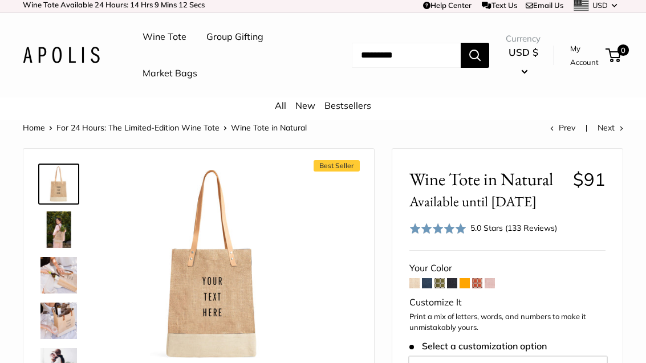
scroll to position [7, 0]
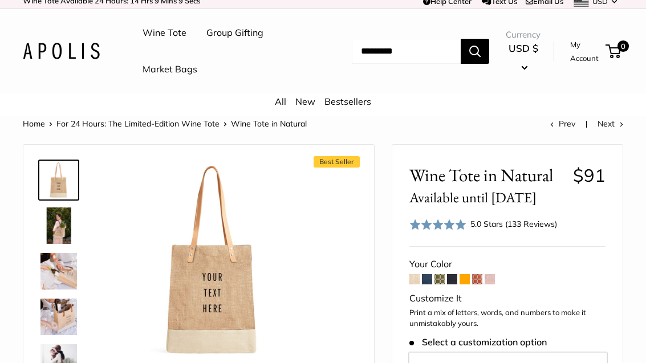
click at [416, 279] on span at bounding box center [414, 279] width 10 height 10
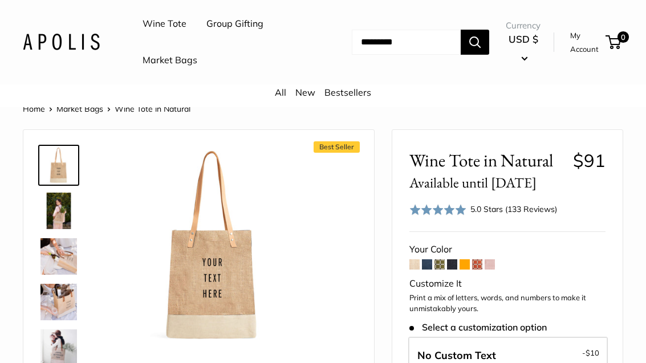
scroll to position [36, 0]
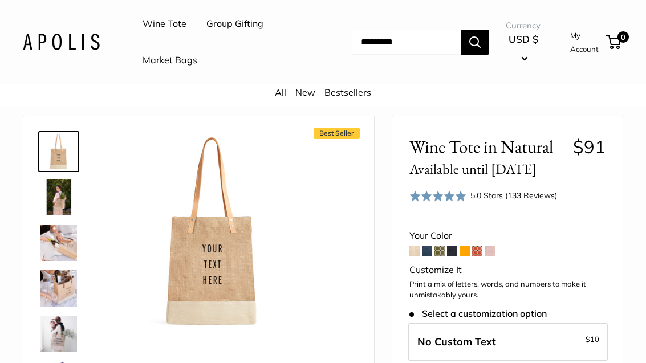
click at [427, 249] on span at bounding box center [427, 251] width 10 height 10
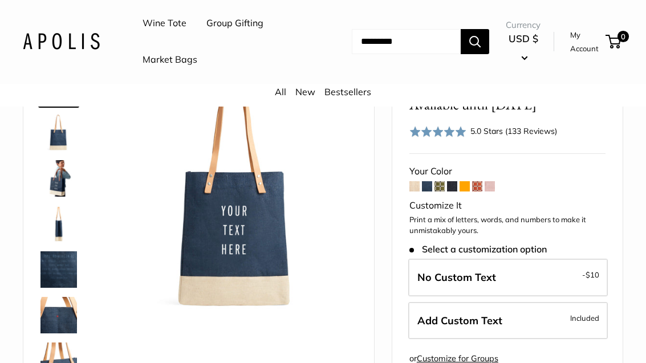
scroll to position [100, 0]
click at [438, 184] on span at bounding box center [440, 186] width 10 height 10
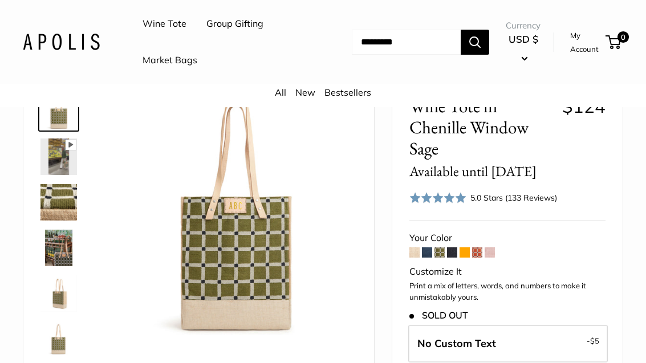
scroll to position [76, 0]
click at [454, 250] on span at bounding box center [452, 253] width 10 height 10
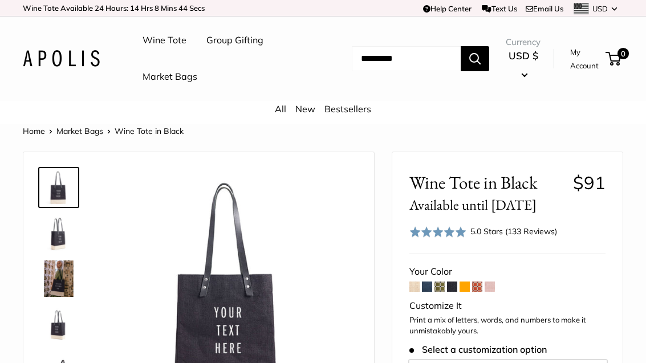
scroll to position [3, 0]
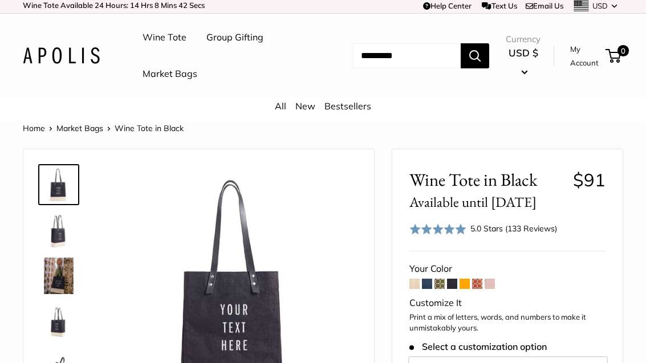
click at [466, 279] on span at bounding box center [465, 284] width 10 height 10
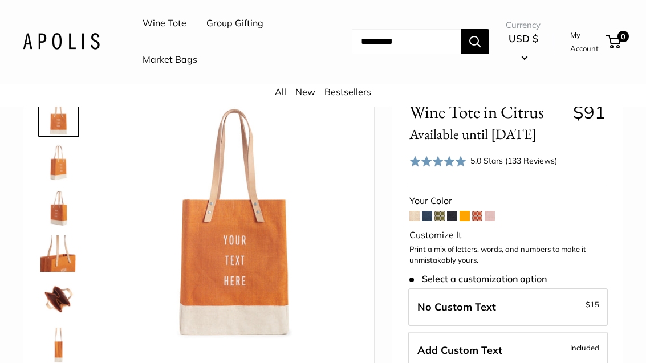
scroll to position [71, 0]
click at [481, 214] on span at bounding box center [477, 216] width 10 height 10
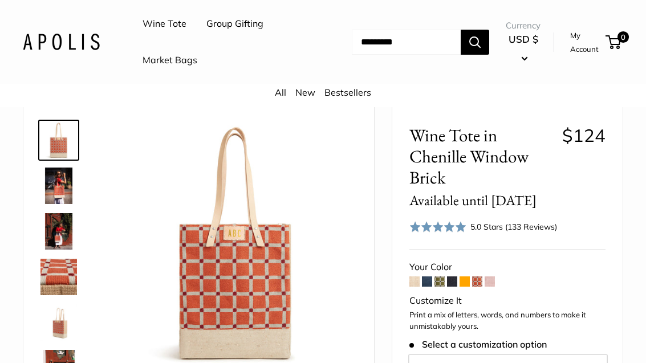
scroll to position [50, 0]
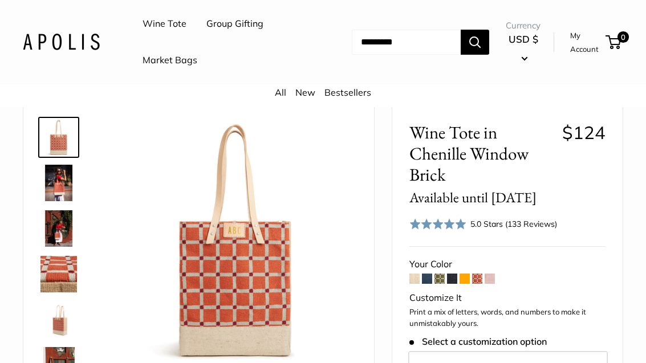
click at [494, 270] on div "Your Color" at bounding box center [507, 264] width 196 height 17
click at [492, 278] on span at bounding box center [490, 279] width 10 height 10
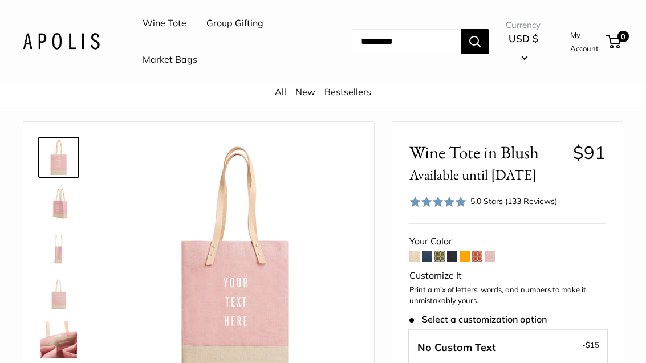
scroll to position [29, 0]
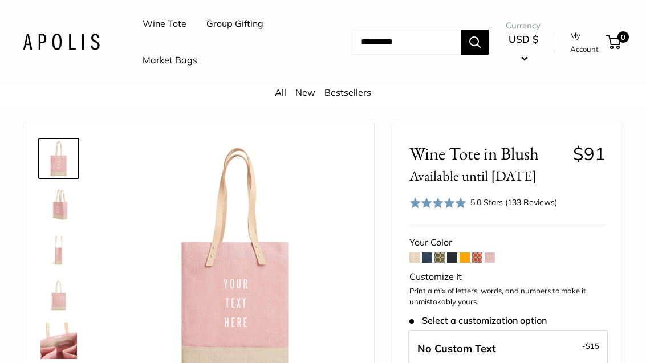
click at [436, 255] on span at bounding box center [440, 258] width 10 height 10
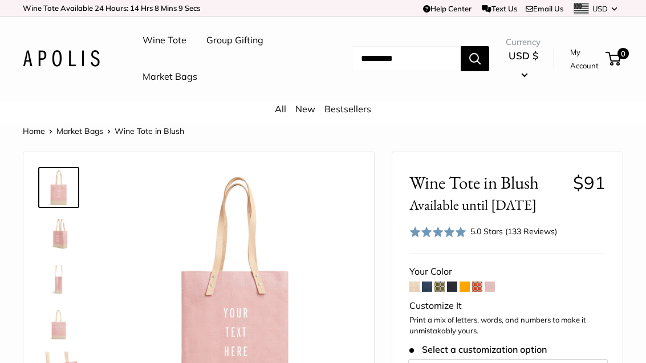
scroll to position [66, 0]
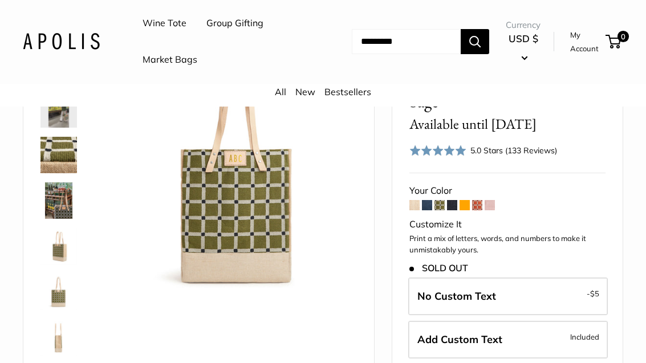
scroll to position [115, 0]
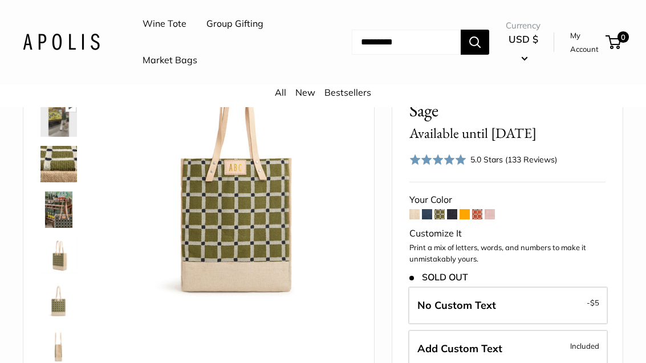
click at [429, 212] on span at bounding box center [427, 214] width 10 height 10
